Goal: Entertainment & Leisure: Consume media (video, audio)

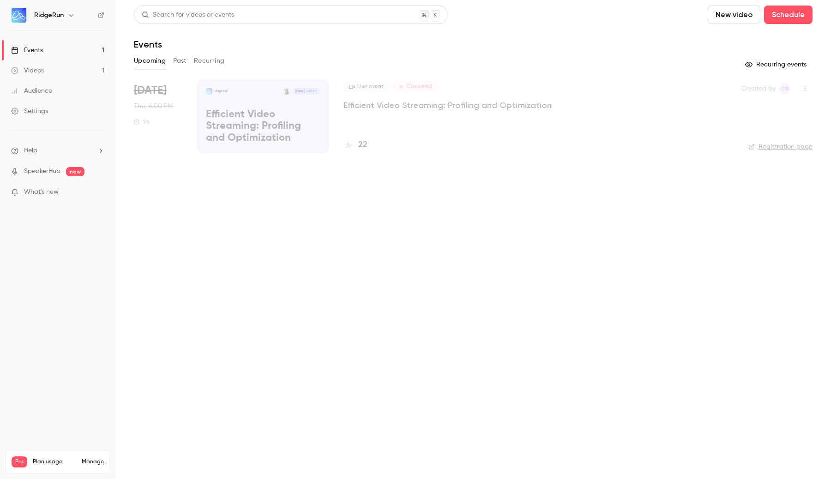
click at [69, 50] on link "Events 1" at bounding box center [57, 50] width 115 height 20
click at [787, 149] on link "Registration page" at bounding box center [780, 146] width 64 height 9
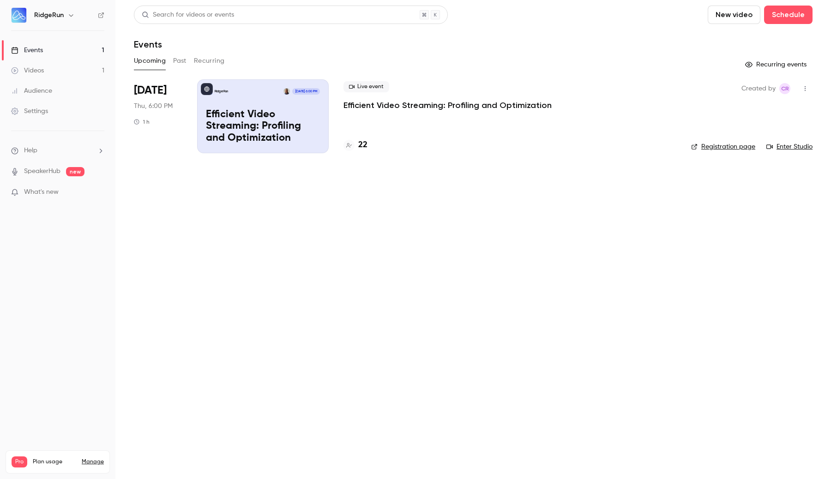
click at [720, 148] on link "Registration page" at bounding box center [723, 146] width 64 height 9
click at [85, 66] on link "Videos 1" at bounding box center [57, 70] width 115 height 20
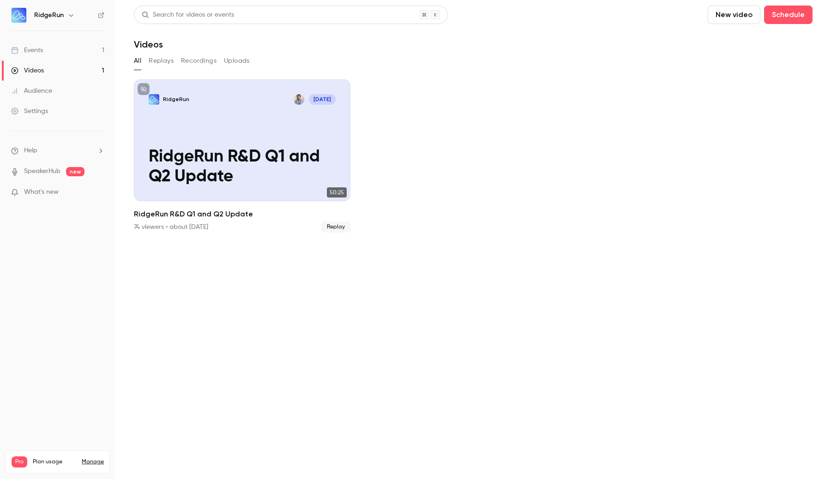
click at [176, 132] on div "RidgeRun Aug 14 RidgeRun R&D Q1 and Q2 Update" at bounding box center [242, 140] width 216 height 122
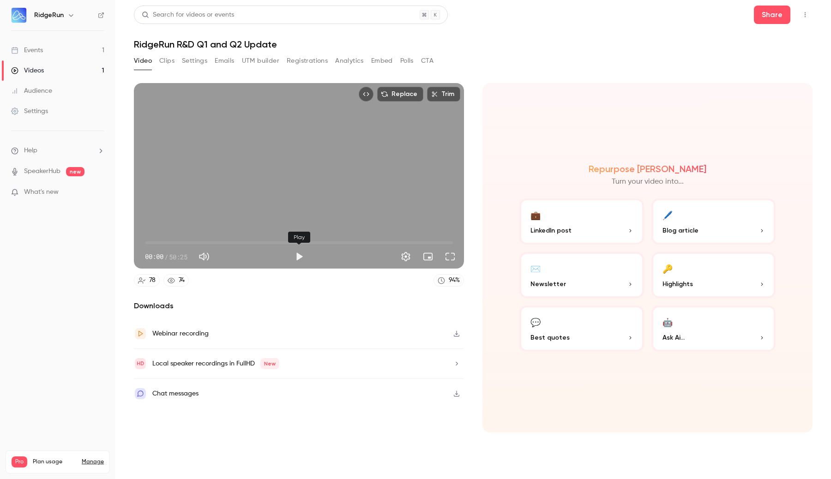
click at [305, 265] on div "Play" at bounding box center [299, 256] width 18 height 18
click at [300, 257] on button "Play" at bounding box center [299, 256] width 18 height 18
click at [280, 243] on span "00:00" at bounding box center [299, 242] width 308 height 15
click at [345, 246] on span "32:48" at bounding box center [299, 242] width 308 height 15
click at [296, 259] on button "Pause" at bounding box center [299, 256] width 18 height 18
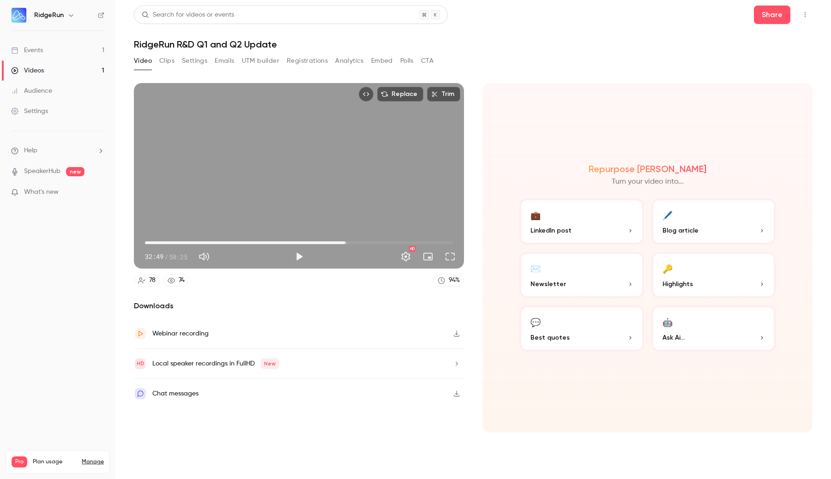
type input "******"
